Goal: Information Seeking & Learning: Learn about a topic

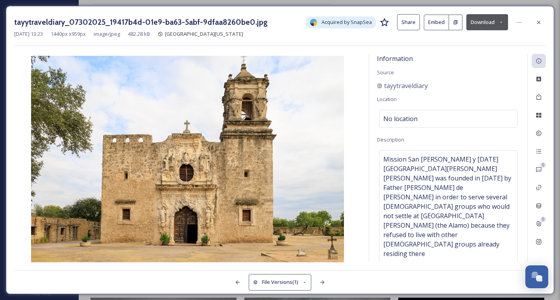
scroll to position [12525, 0]
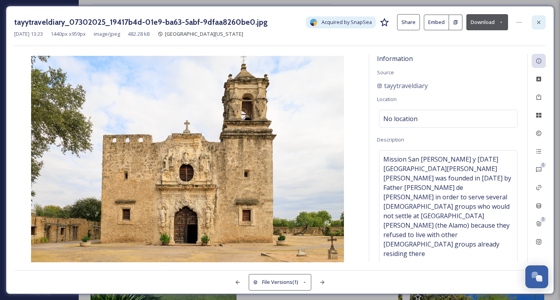
click at [539, 23] on icon at bounding box center [539, 22] width 6 height 6
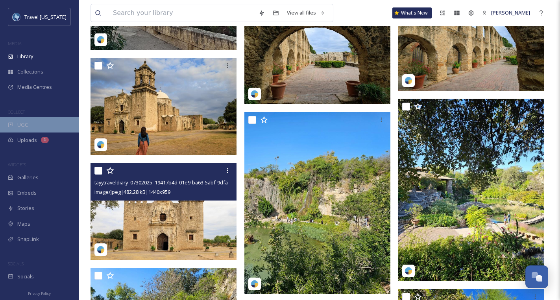
click at [29, 125] on div "UGC" at bounding box center [39, 124] width 79 height 15
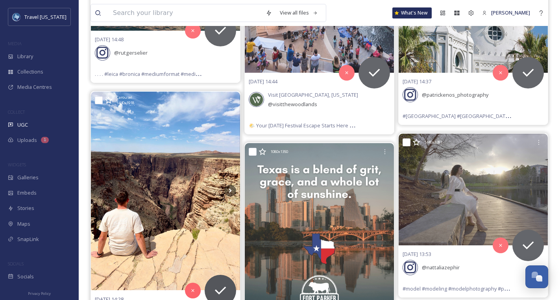
scroll to position [267, 0]
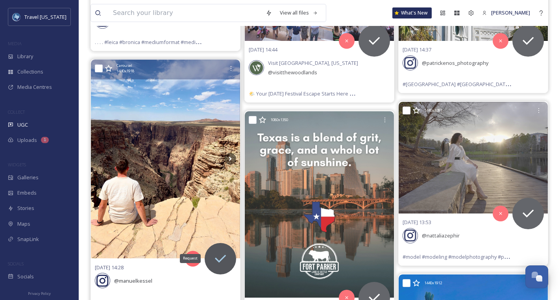
click at [219, 262] on icon at bounding box center [221, 259] width 16 height 16
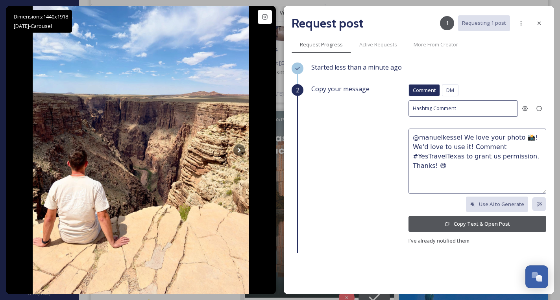
click at [475, 219] on button "Copy Text & Open Post" at bounding box center [478, 224] width 138 height 16
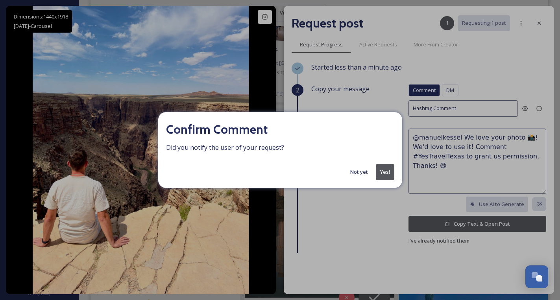
click at [362, 171] on button "Not yet" at bounding box center [359, 172] width 26 height 15
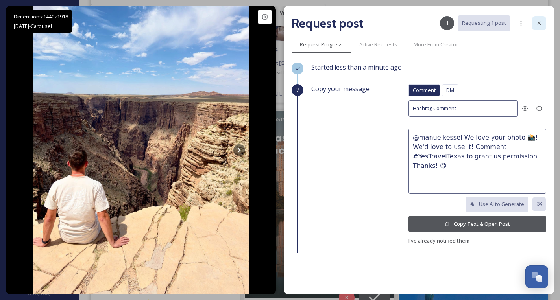
click at [536, 23] on icon at bounding box center [539, 23] width 6 height 6
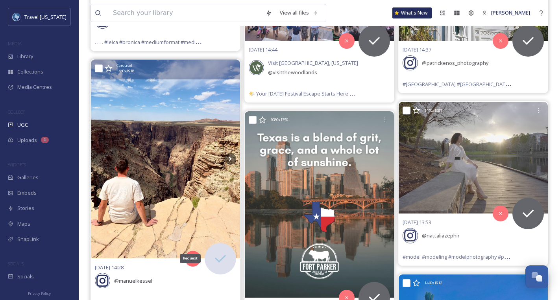
click at [221, 260] on icon at bounding box center [221, 259] width 16 height 16
click at [142, 267] on div "[DATE] 14:28 @ manuelkessel Postcards from America #roadtripusa🇺🇸 #route66 #[US…" at bounding box center [165, 285] width 149 height 52
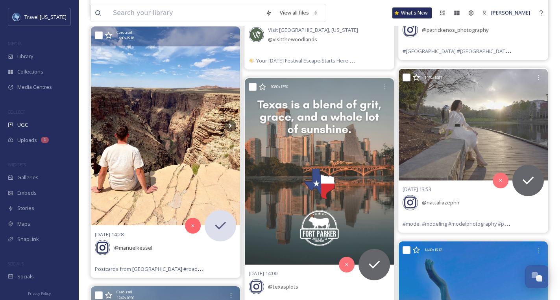
scroll to position [301, 0]
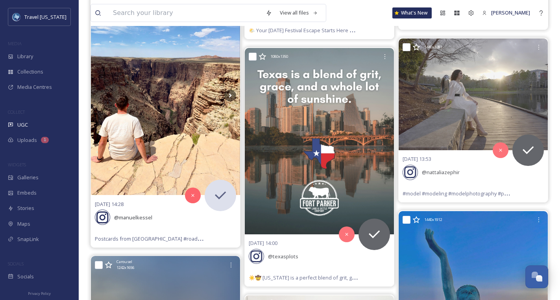
click at [163, 99] on img at bounding box center [165, 95] width 149 height 199
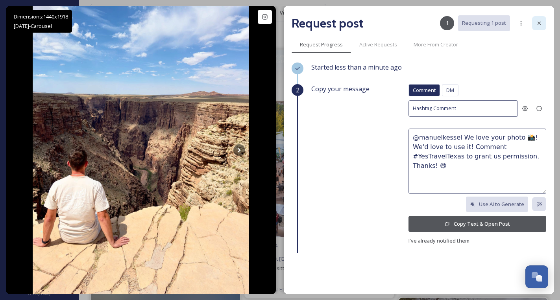
click at [539, 23] on icon at bounding box center [539, 23] width 3 height 3
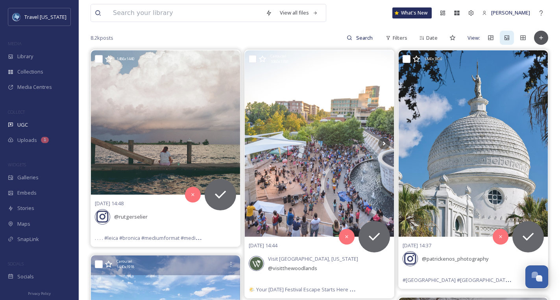
scroll to position [331, 0]
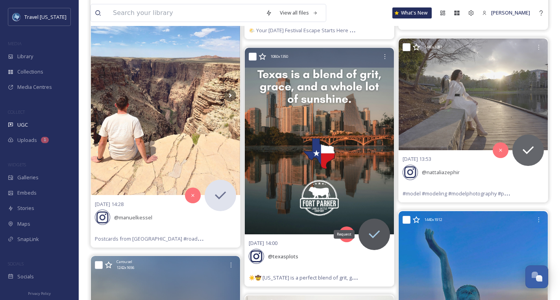
click at [372, 231] on icon at bounding box center [375, 235] width 16 height 16
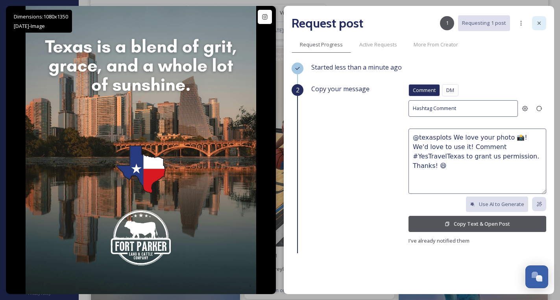
click at [538, 25] on icon at bounding box center [539, 23] width 6 height 6
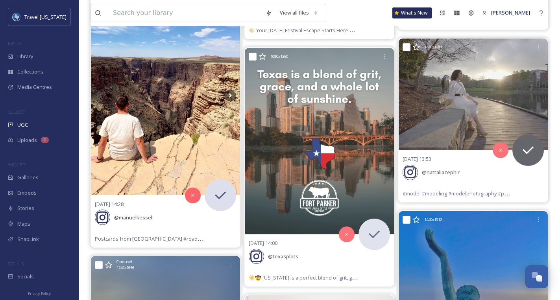
click at [220, 222] on div "@ manuelkessel" at bounding box center [165, 217] width 141 height 17
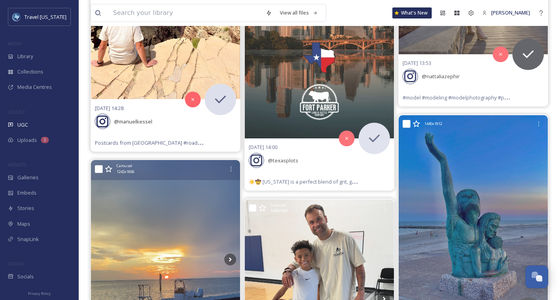
scroll to position [426, 0]
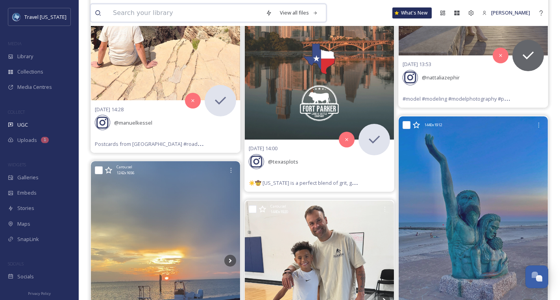
click at [179, 11] on input at bounding box center [185, 12] width 153 height 17
type input "BBQ"
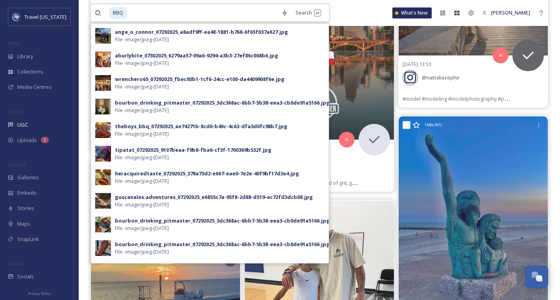
click at [144, 11] on input at bounding box center [203, 12] width 150 height 17
click at [117, 15] on span "BBQ" at bounding box center [118, 12] width 18 height 11
click at [296, 12] on div "Search Press Enter to search" at bounding box center [308, 12] width 33 height 15
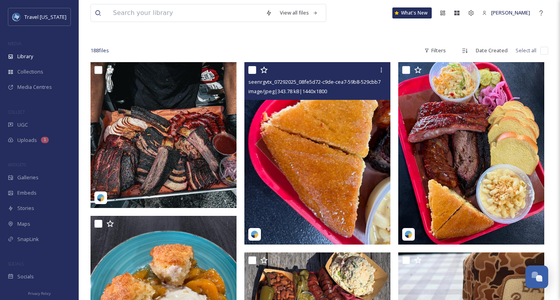
scroll to position [32, 0]
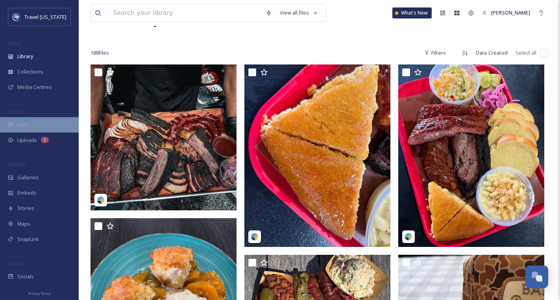
click at [30, 117] on div "UGC" at bounding box center [39, 124] width 79 height 15
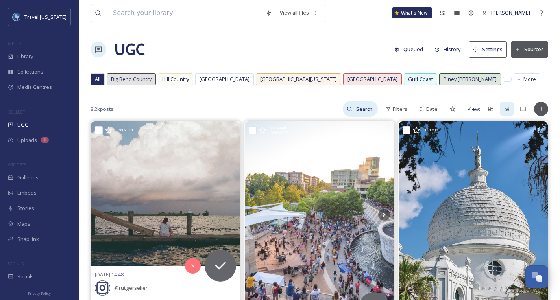
click at [370, 111] on input at bounding box center [365, 109] width 26 height 16
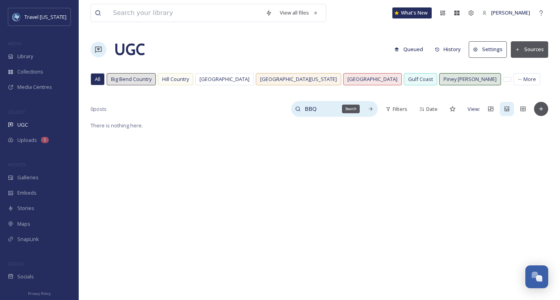
type input "BBQ"
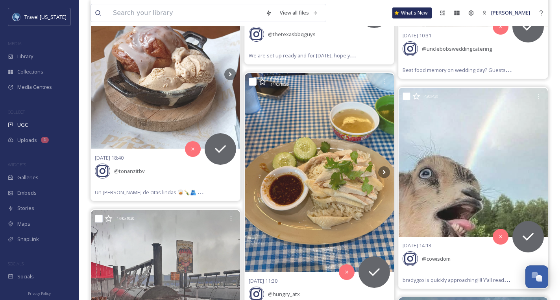
scroll to position [780, 0]
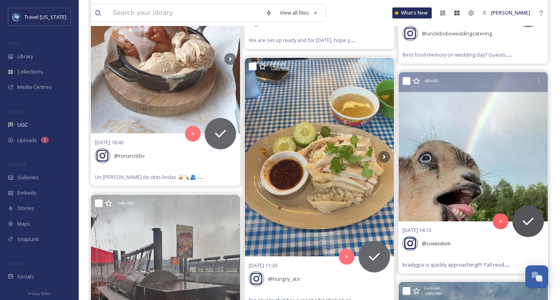
click at [493, 193] on img at bounding box center [473, 146] width 149 height 149
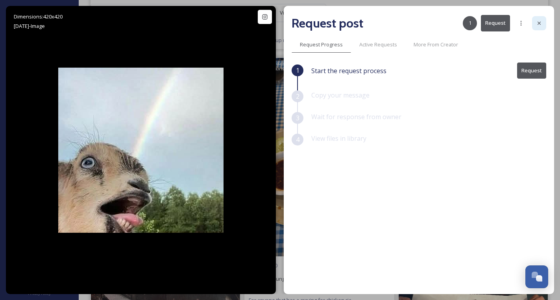
click at [541, 21] on icon at bounding box center [539, 23] width 6 height 6
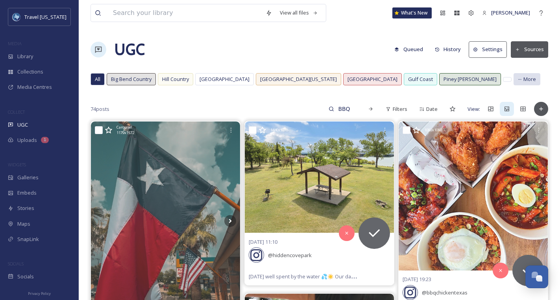
click at [524, 78] on span "More" at bounding box center [530, 79] width 13 height 7
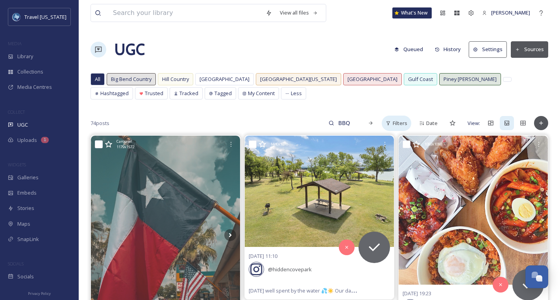
click at [404, 124] on span "Filters" at bounding box center [400, 123] width 15 height 7
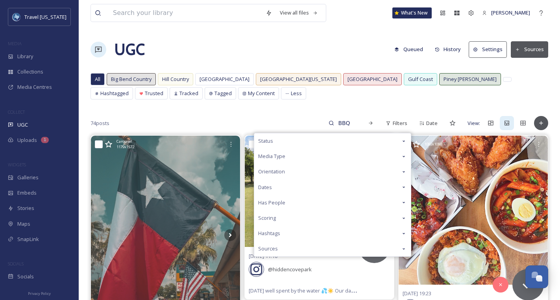
click at [295, 223] on div "Scoring" at bounding box center [332, 218] width 157 height 15
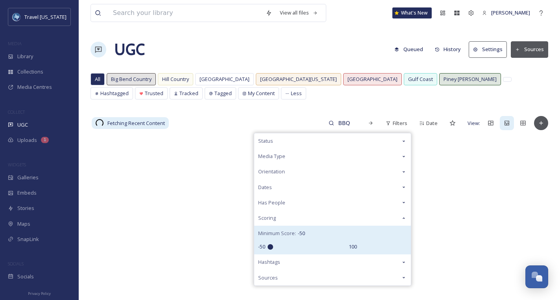
drag, startPoint x: 311, startPoint y: 246, endPoint x: 254, endPoint y: 242, distance: 56.8
type input "-50"
click at [268, 245] on input "range" at bounding box center [307, 248] width 79 height 6
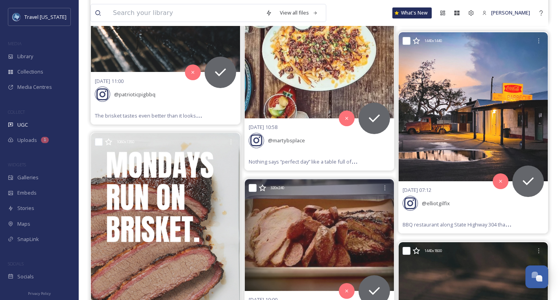
scroll to position [2558, 0]
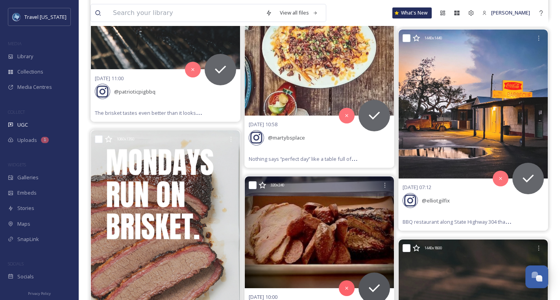
click at [362, 217] on img at bounding box center [319, 233] width 149 height 112
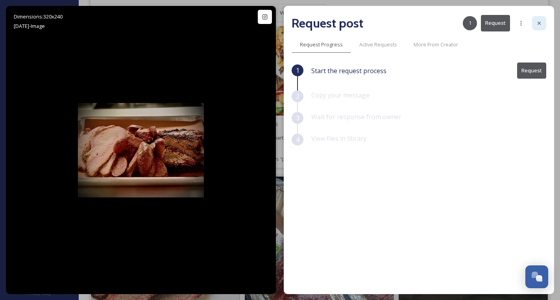
click at [540, 22] on icon at bounding box center [539, 23] width 6 height 6
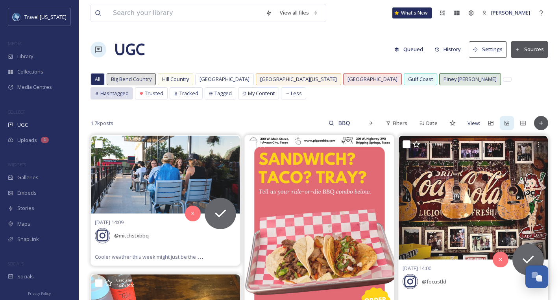
click at [129, 90] on span "Hashtagged" at bounding box center [114, 93] width 28 height 7
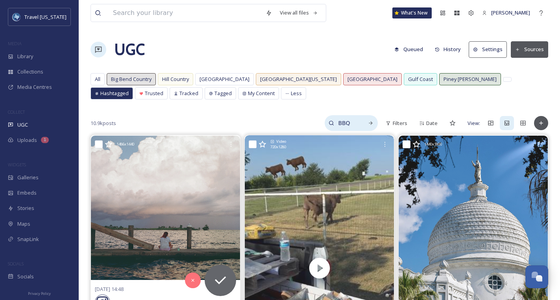
click at [345, 120] on input "BBQ" at bounding box center [347, 123] width 26 height 16
click at [347, 123] on input "BBQ" at bounding box center [330, 123] width 59 height 16
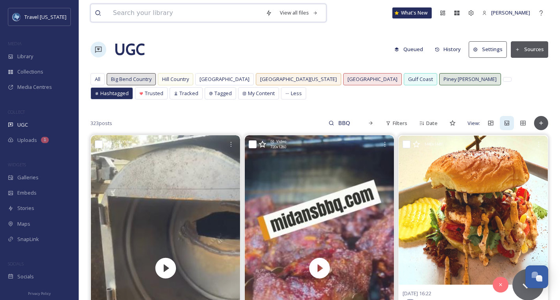
click at [193, 15] on input at bounding box center [185, 12] width 153 height 17
click at [13, 123] on icon at bounding box center [10, 125] width 5 height 4
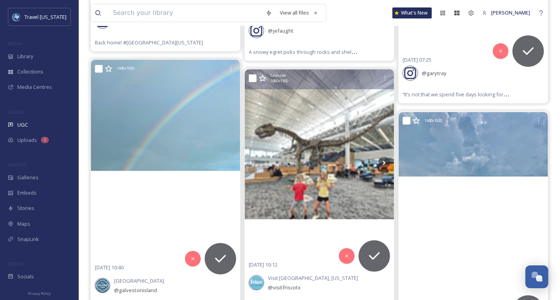
scroll to position [7936, 0]
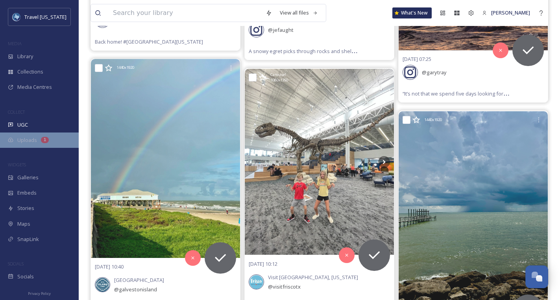
click at [31, 142] on span "Uploads" at bounding box center [27, 140] width 20 height 7
